Goal: Find specific page/section: Find specific page/section

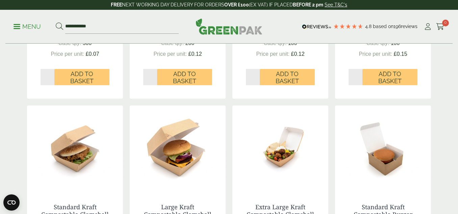
scroll to position [301, 0]
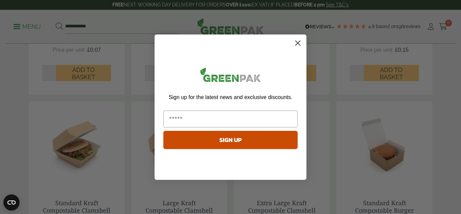
click at [297, 42] on icon "Close dialog" at bounding box center [298, 42] width 5 height 5
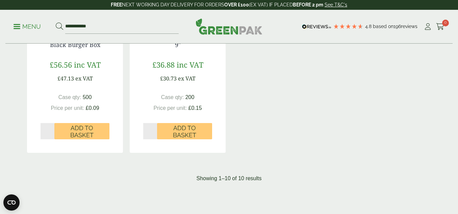
scroll to position [944, 0]
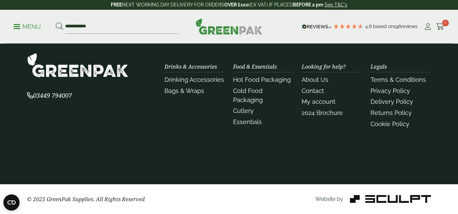
click at [90, 72] on img at bounding box center [77, 65] width 101 height 25
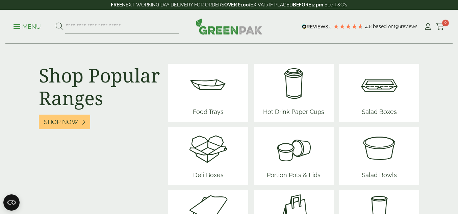
scroll to position [850, 0]
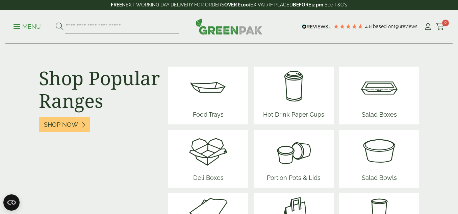
drag, startPoint x: 309, startPoint y: 146, endPoint x: 310, endPoint y: 135, distance: 11.3
click at [309, 146] on img at bounding box center [293, 150] width 59 height 40
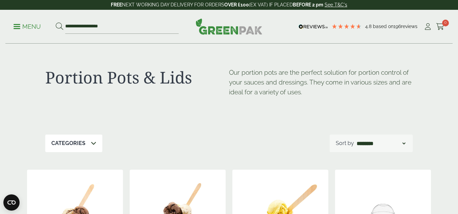
drag, startPoint x: 0, startPoint y: 0, endPoint x: 292, endPoint y: 160, distance: 333.1
